Goal: Information Seeking & Learning: Find specific fact

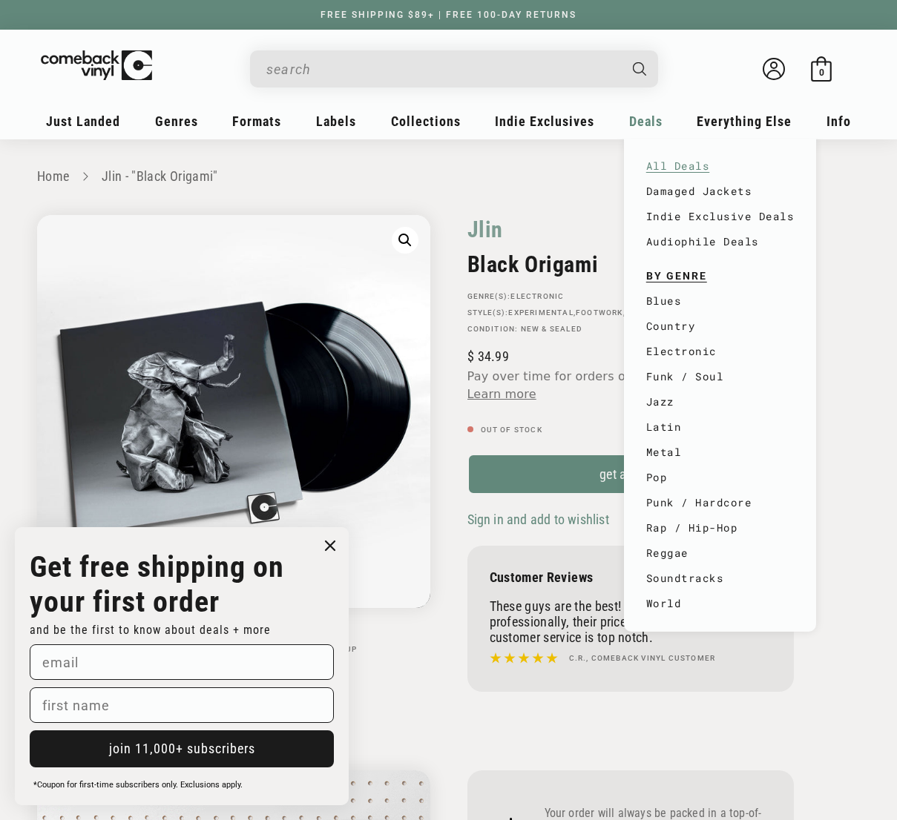
scroll to position [1, 0]
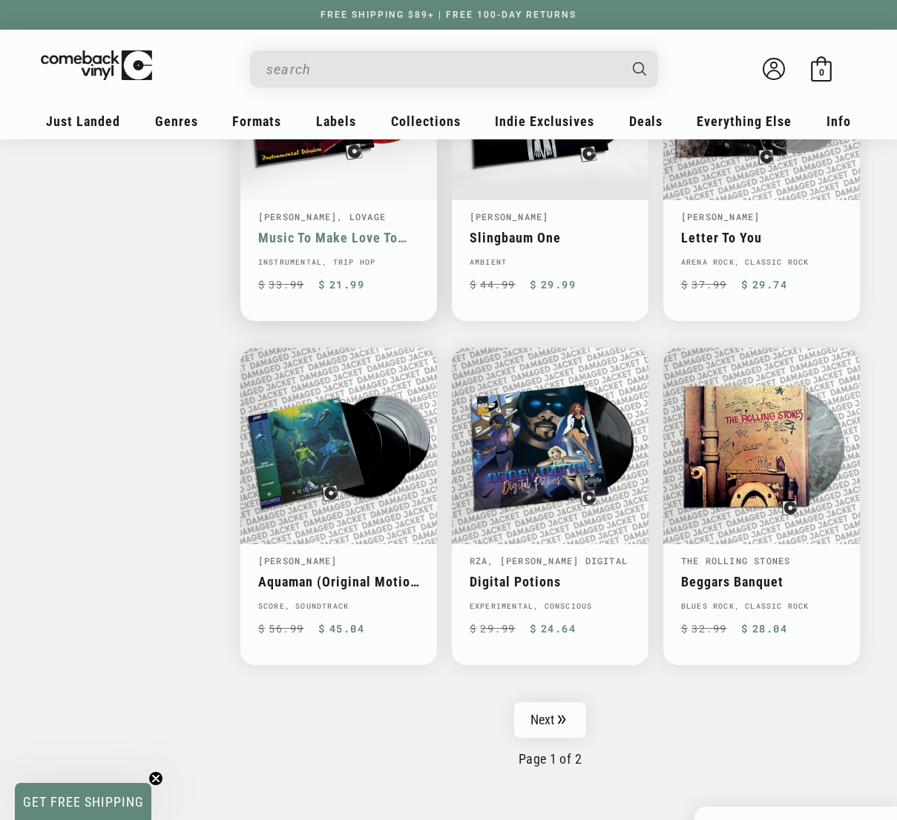
scroll to position [2217, 0]
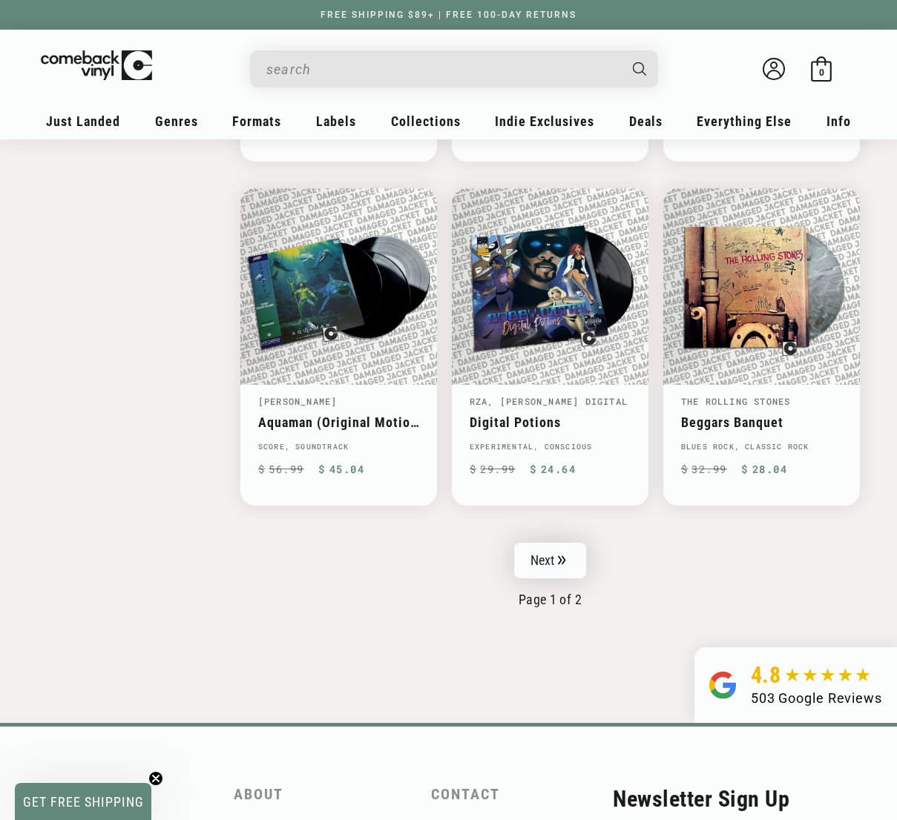
click at [564, 543] on link "Next" at bounding box center [550, 561] width 73 height 36
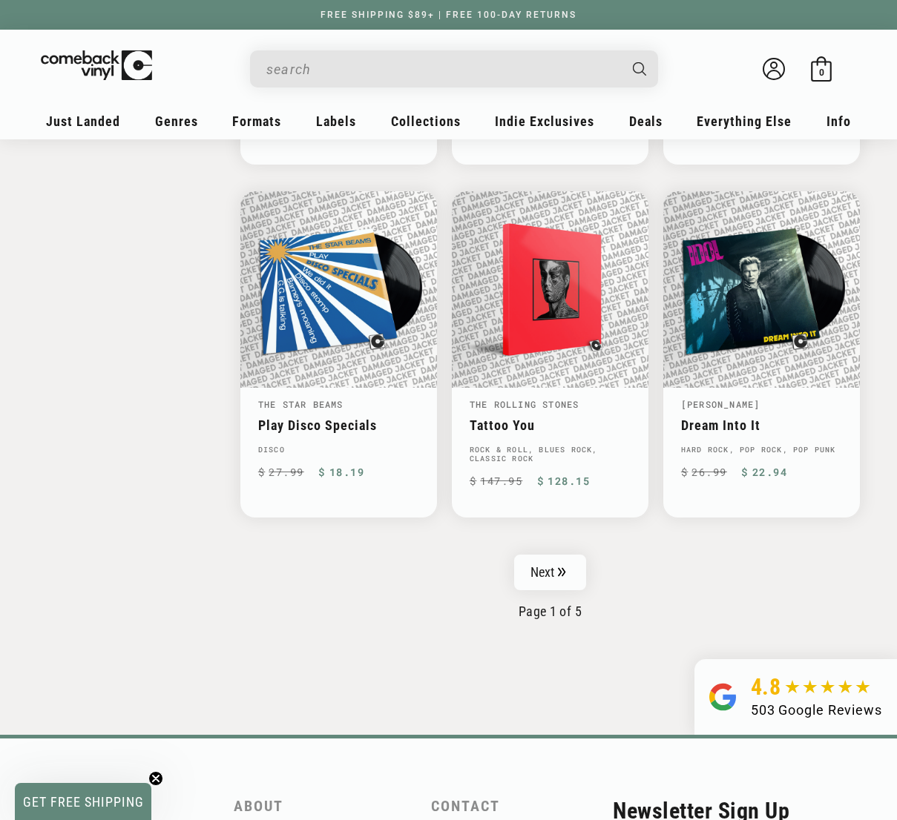
scroll to position [2303, 0]
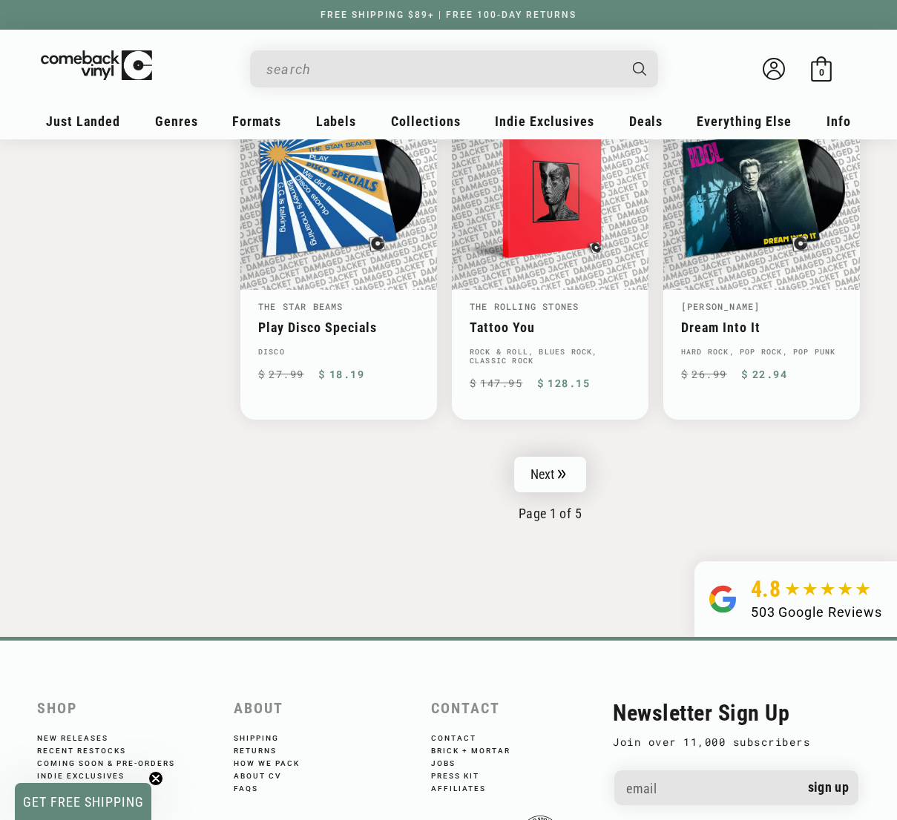
click at [535, 457] on link "Next" at bounding box center [550, 475] width 73 height 36
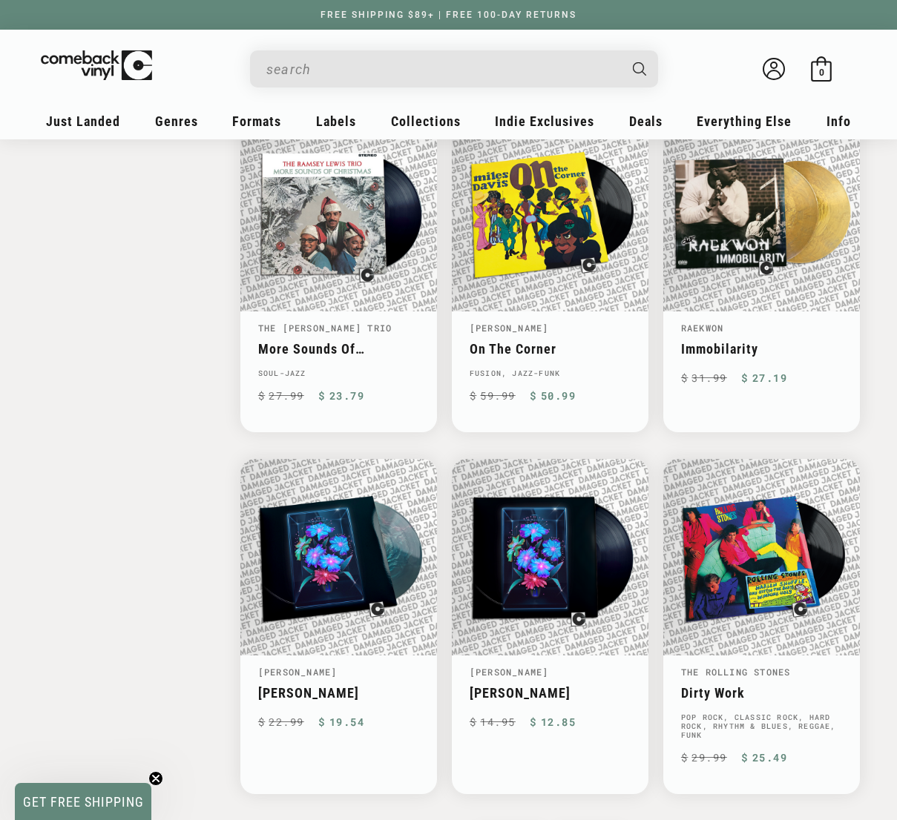
scroll to position [2118, 0]
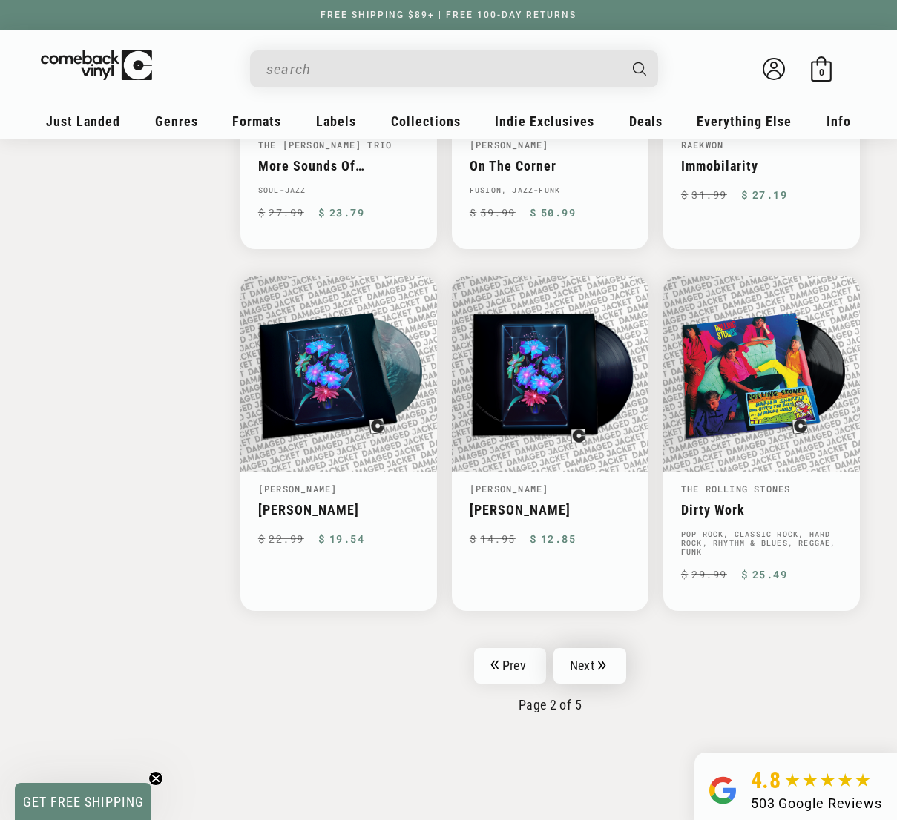
click at [601, 667] on link "Next" at bounding box center [589, 666] width 73 height 36
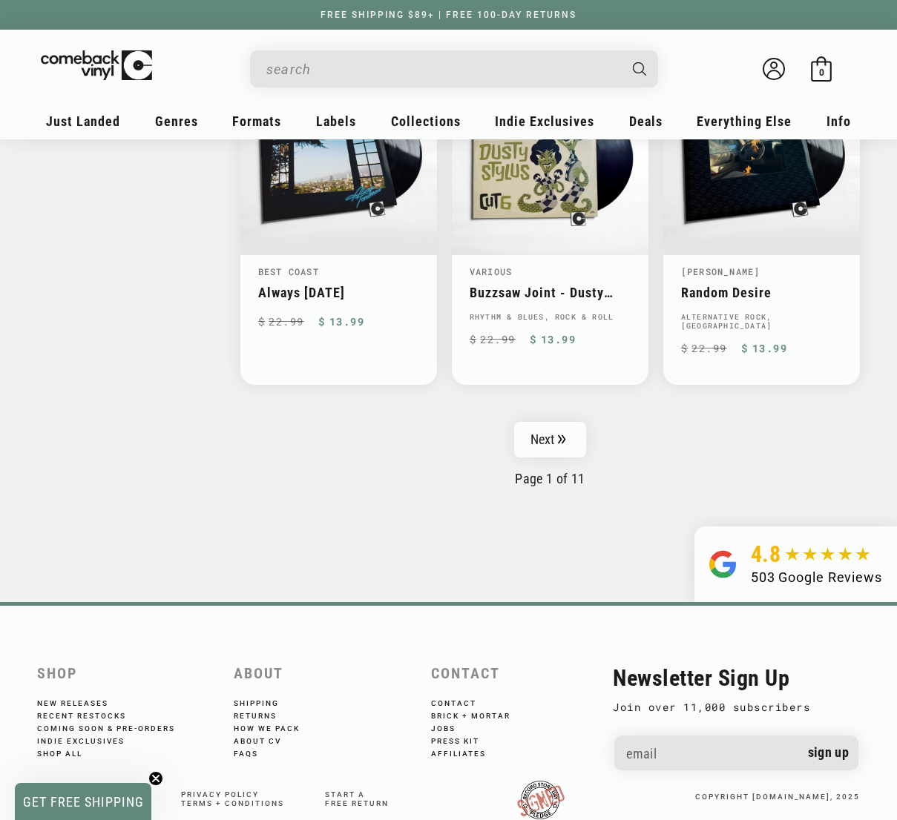
scroll to position [2378, 0]
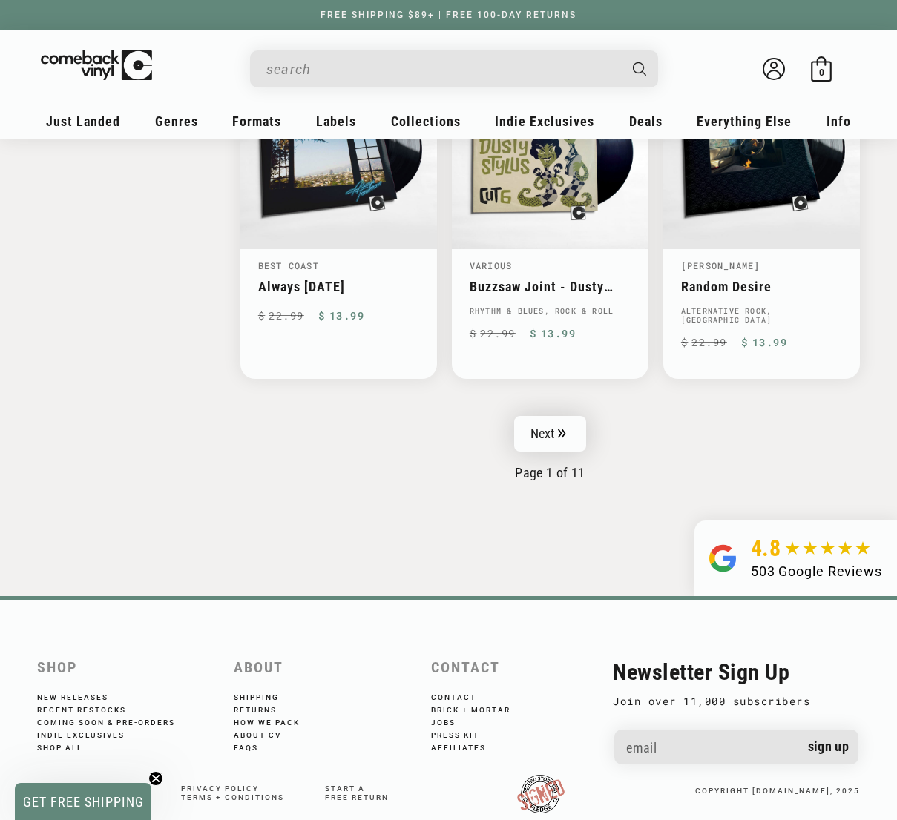
click at [558, 429] on icon "Pagination" at bounding box center [562, 434] width 8 height 10
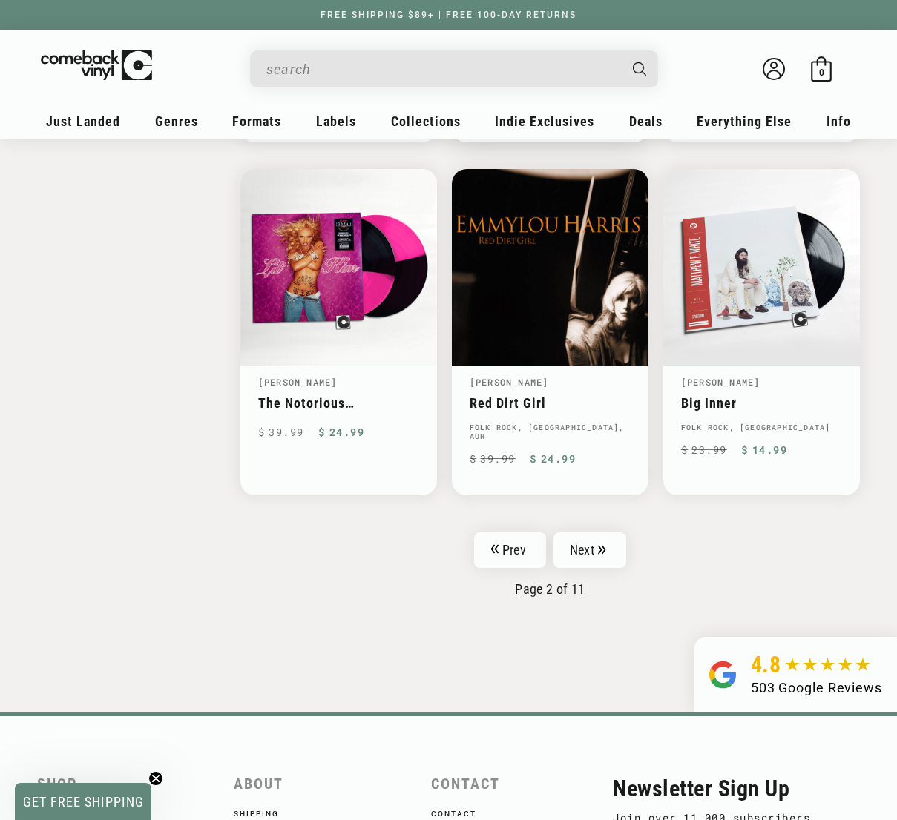
scroll to position [2323, 0]
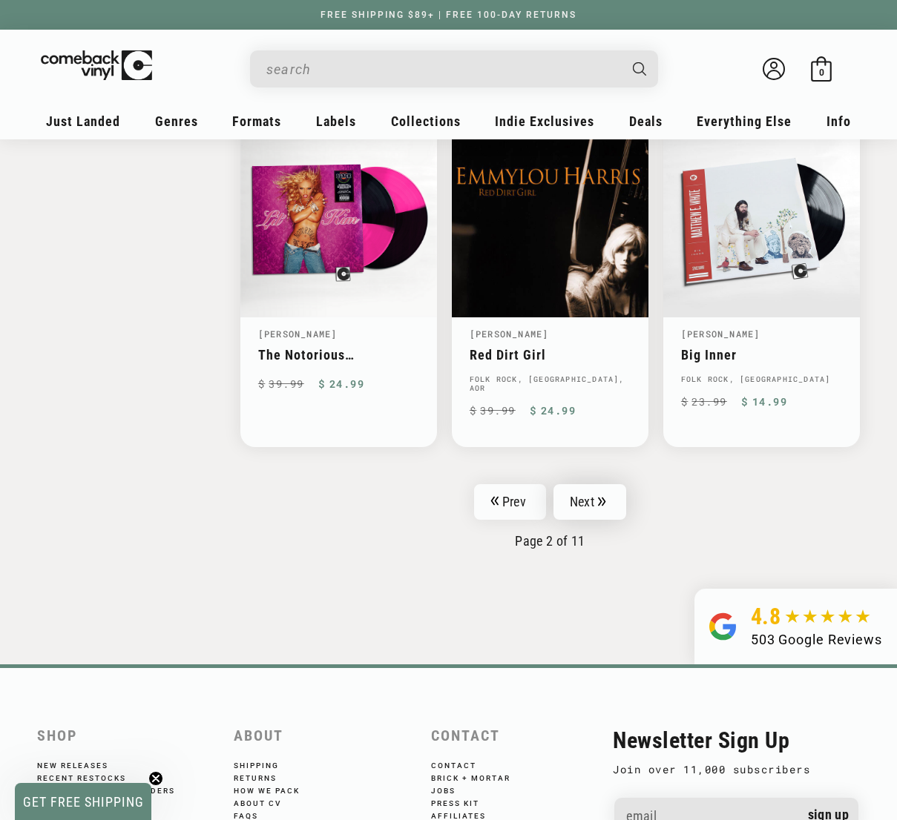
click at [601, 498] on icon "Pagination" at bounding box center [601, 502] width 7 height 9
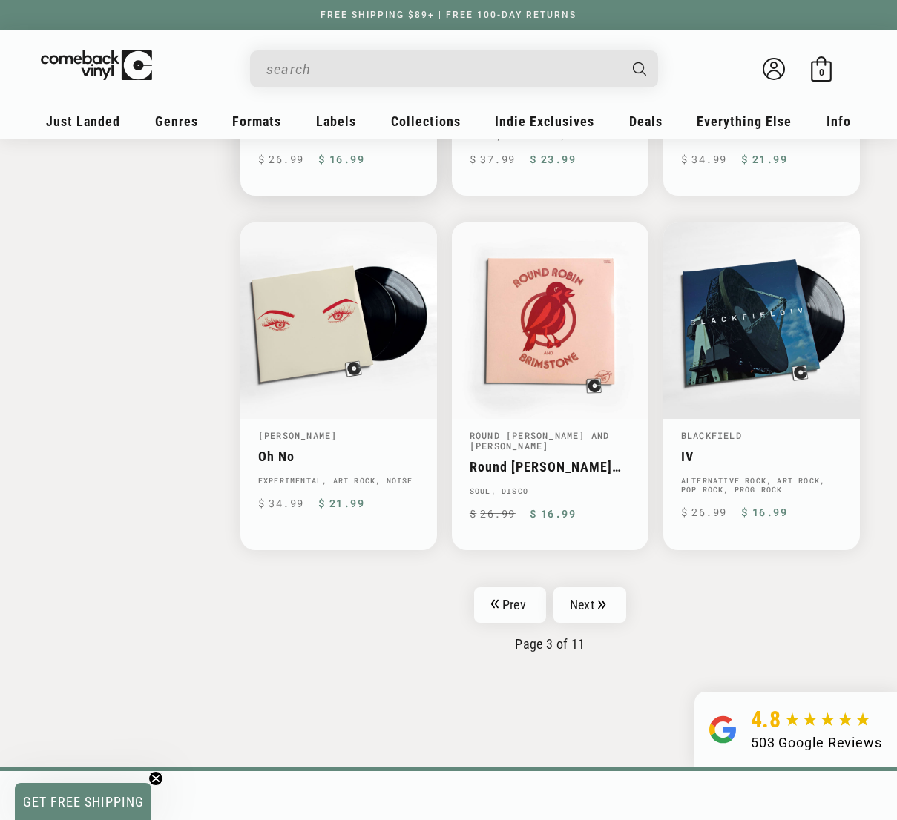
scroll to position [2346, 0]
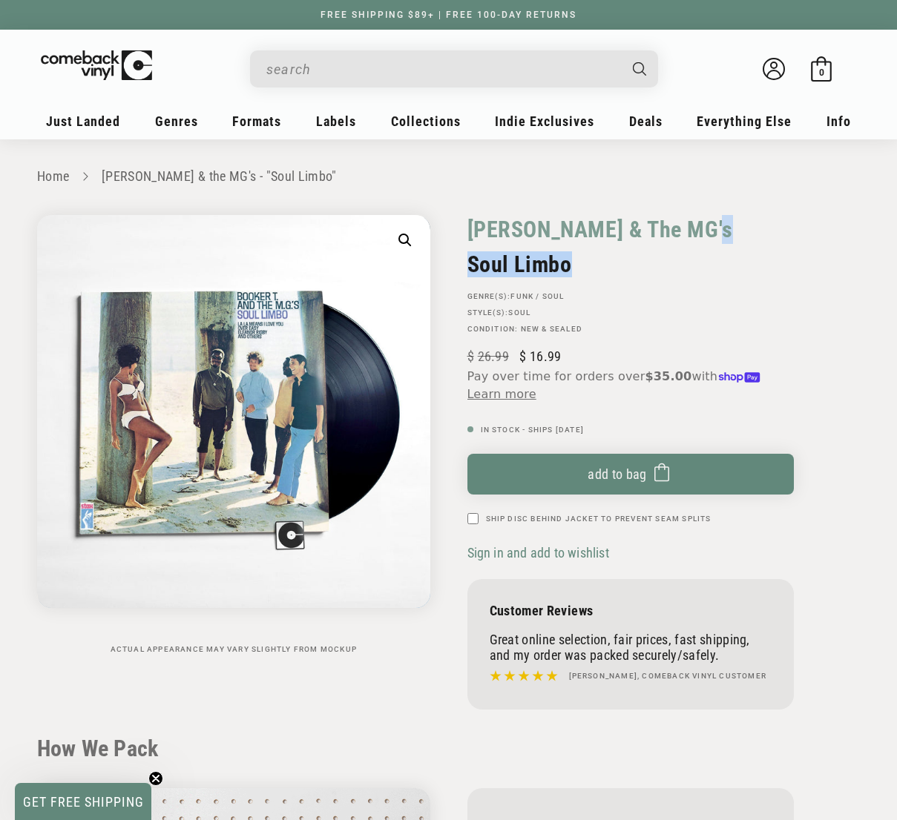
drag, startPoint x: 458, startPoint y: 228, endPoint x: 585, endPoint y: 256, distance: 129.8
click at [585, 256] on div "Booker T & The MG's Soul Limbo GENRE(S): Funk / Soul STYLE(S): Soul Condition: …" at bounding box center [655, 466] width 412 height 502
copy div "Booker T & The MG's Soul Limbo"
